Goal: Task Accomplishment & Management: Use online tool/utility

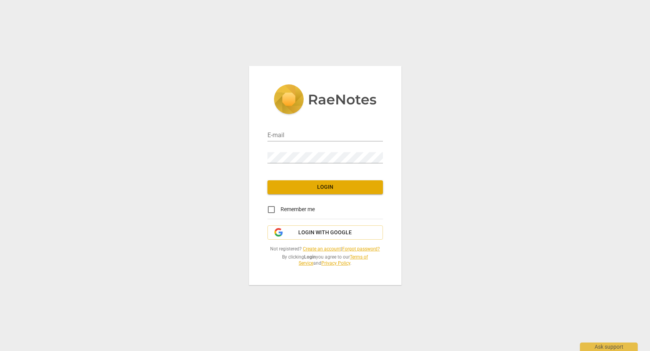
type input "[PERSON_NAME][EMAIL_ADDRESS][PERSON_NAME][DOMAIN_NAME]"
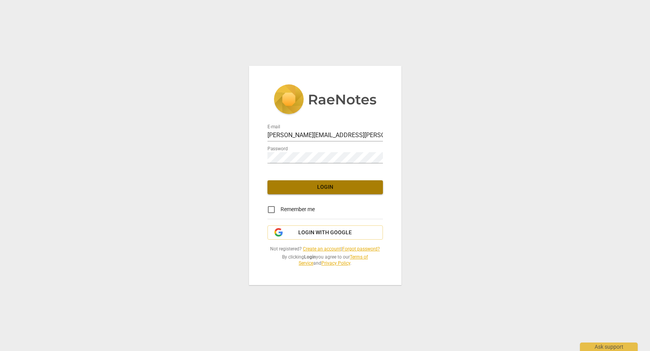
click at [323, 184] on span "Login" at bounding box center [325, 187] width 103 height 8
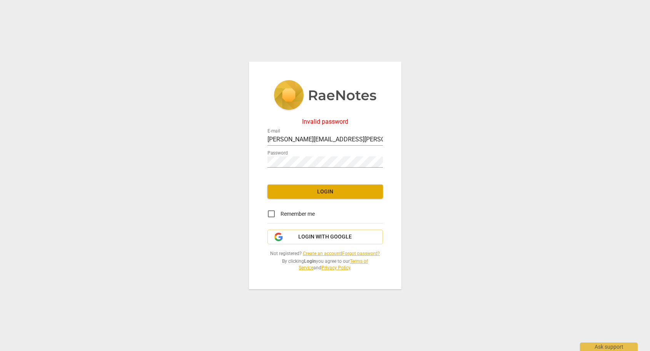
click at [303, 192] on span "Login" at bounding box center [325, 192] width 103 height 8
click at [312, 242] on button "Login with Google" at bounding box center [326, 237] width 116 height 15
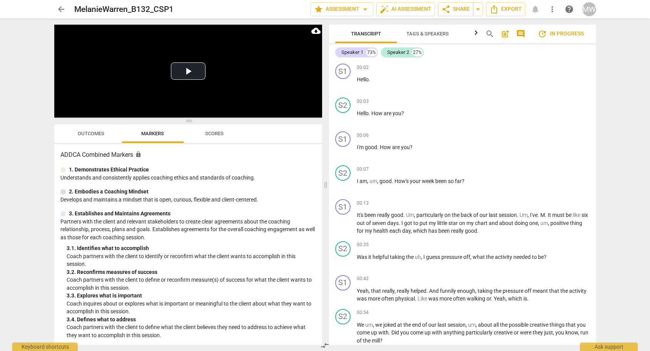
click at [101, 131] on span "Outcomes" at bounding box center [91, 134] width 27 height 6
